Goal: Transaction & Acquisition: Purchase product/service

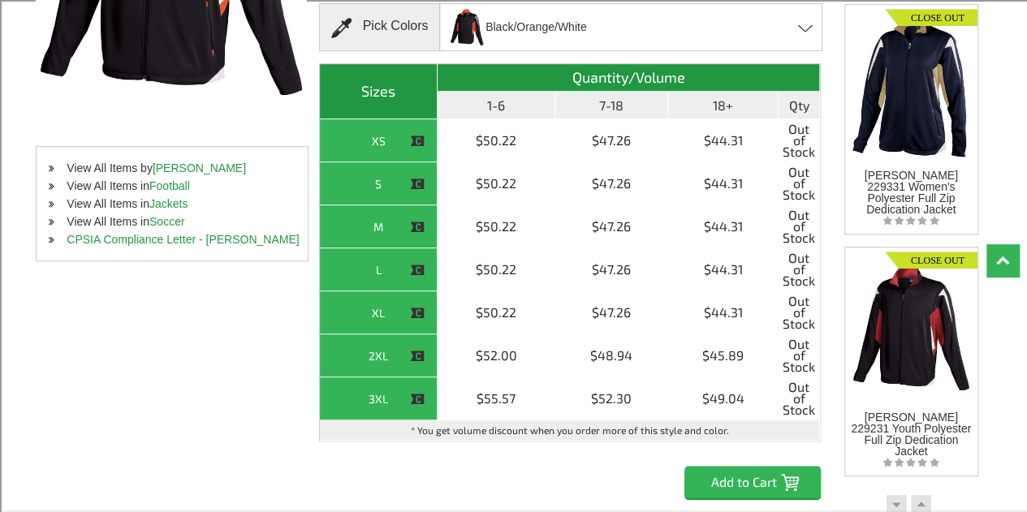
scroll to position [389, 0]
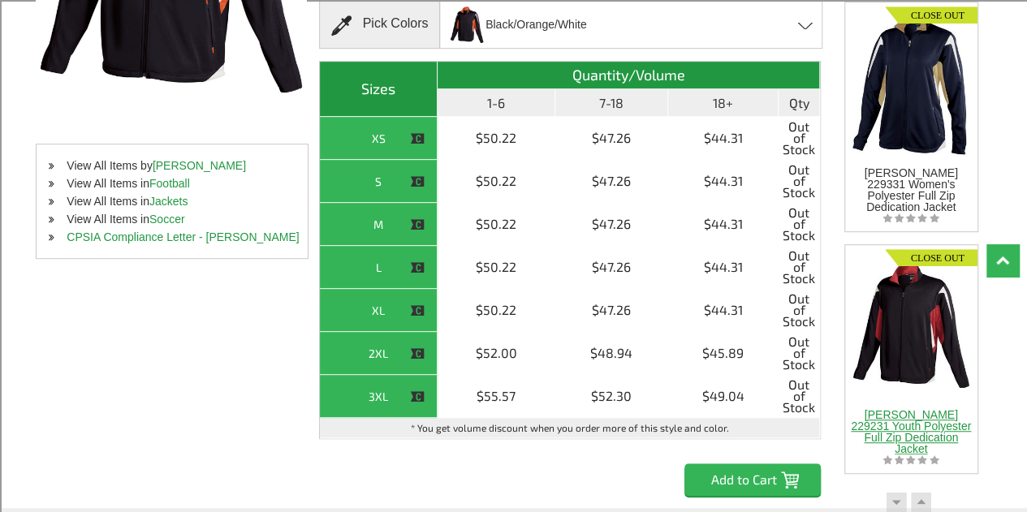
click at [912, 317] on div at bounding box center [911, 319] width 132 height 148
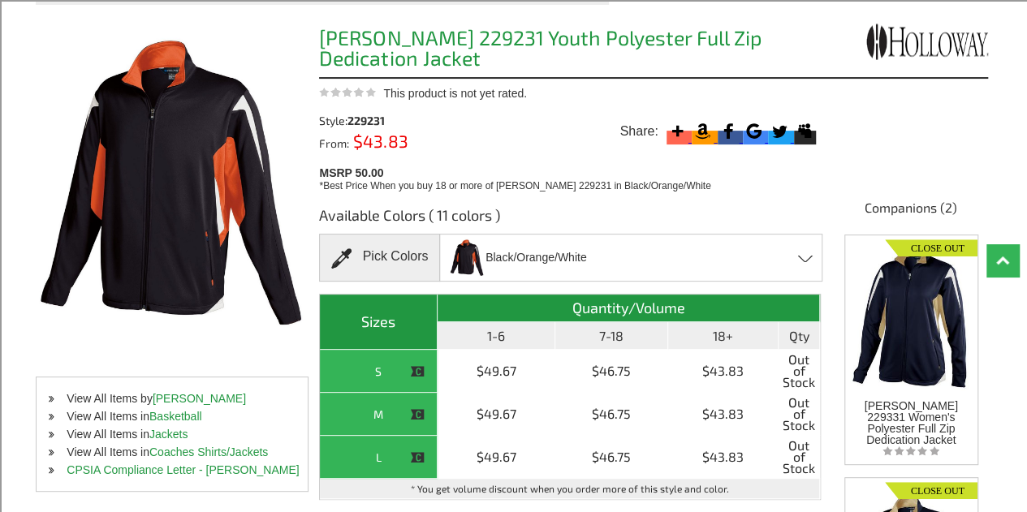
scroll to position [158, 0]
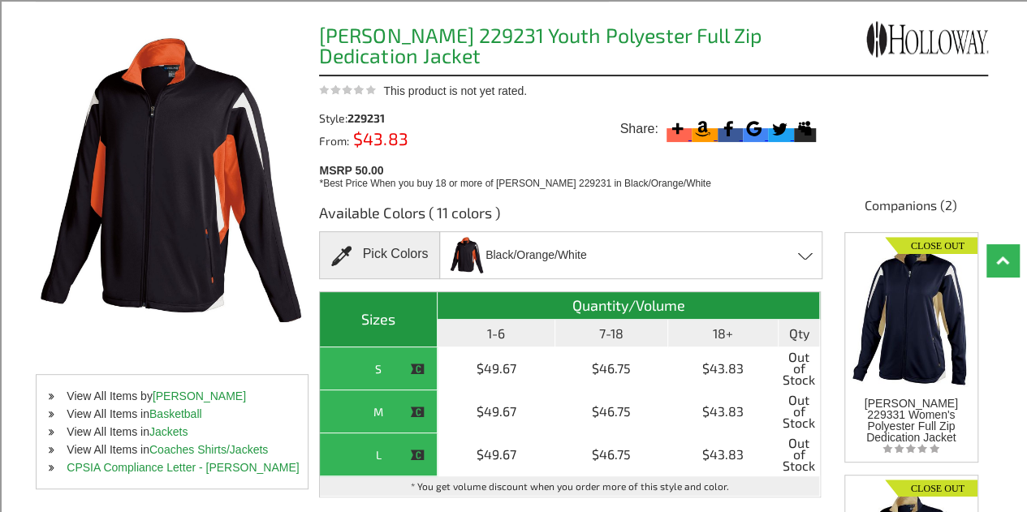
click at [809, 254] on span at bounding box center [805, 256] width 15 height 7
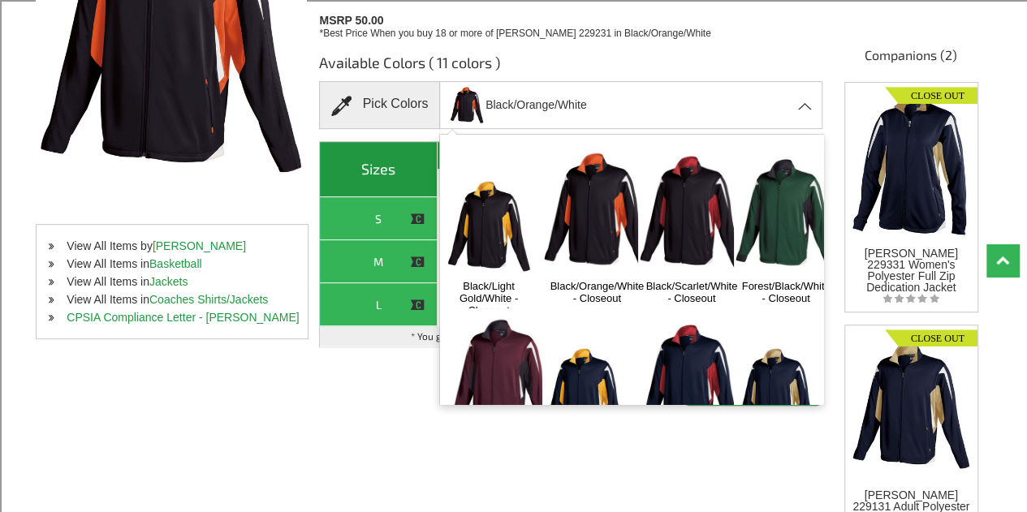
scroll to position [305, 0]
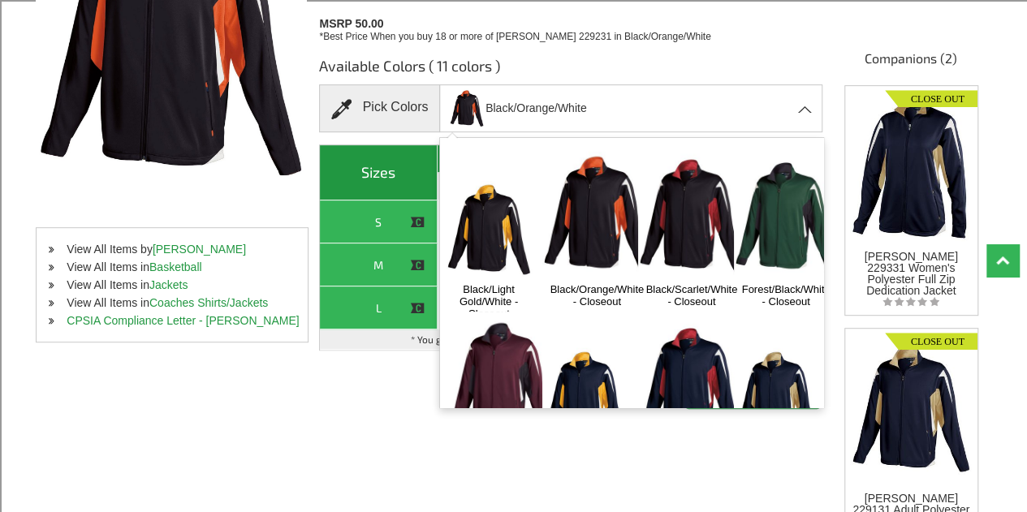
click at [702, 228] on img at bounding box center [692, 216] width 108 height 135
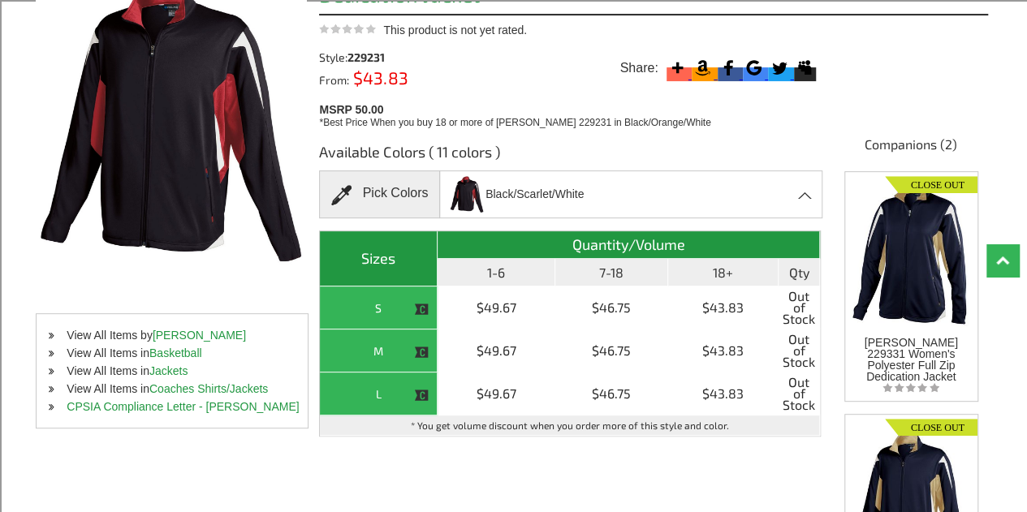
scroll to position [0, 0]
